Goal: Manage account settings

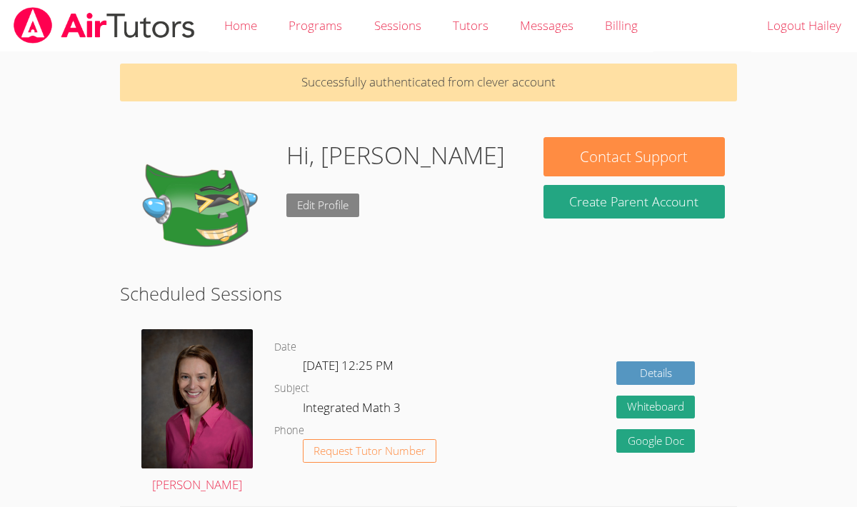
click at [329, 208] on link "Edit Profile" at bounding box center [322, 205] width 73 height 24
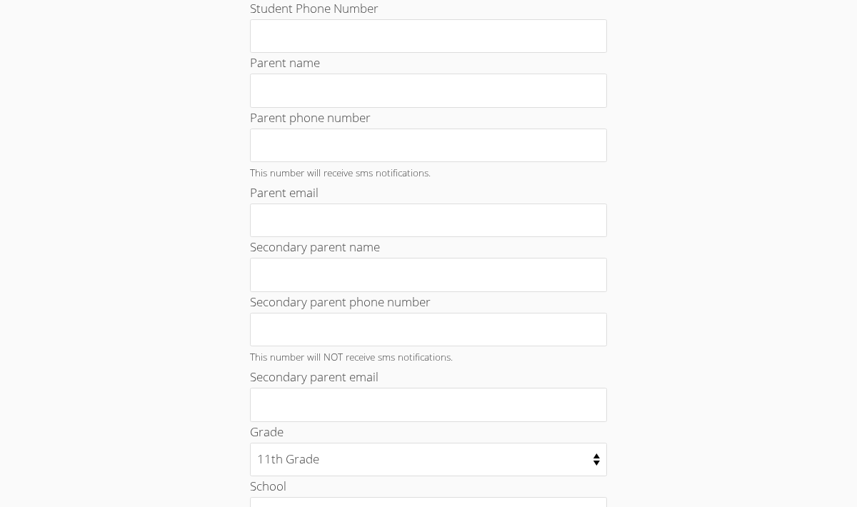
scroll to position [697, 0]
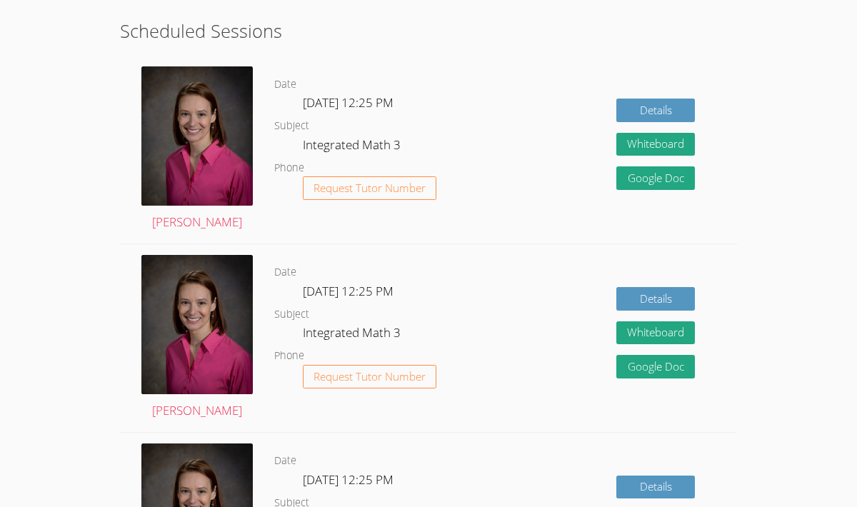
scroll to position [261, 0]
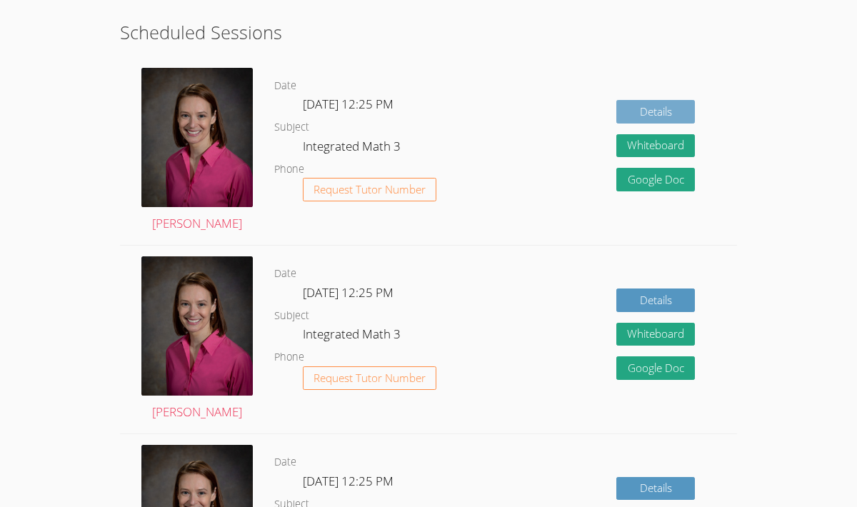
click at [637, 107] on link "Details" at bounding box center [655, 112] width 79 height 24
